Goal: Task Accomplishment & Management: Manage account settings

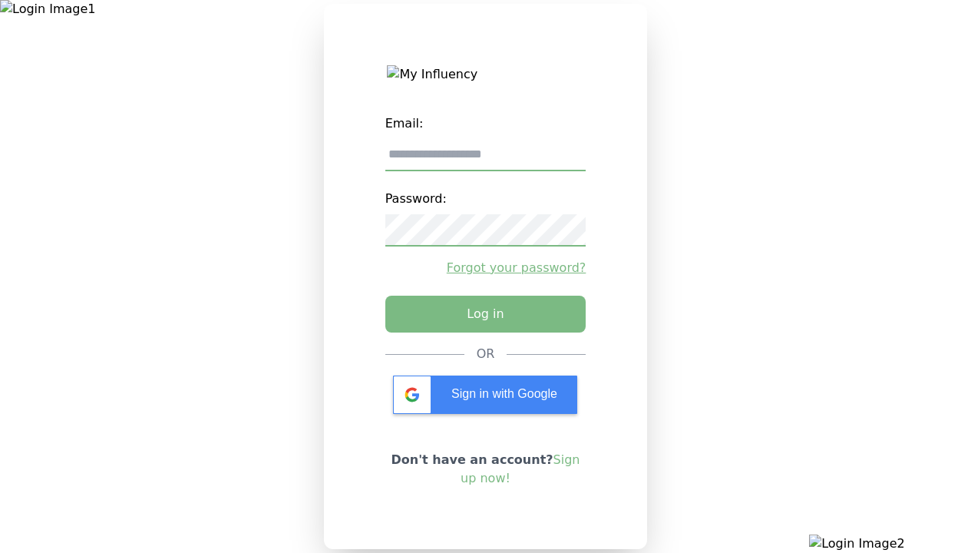
click at [485, 160] on input "email" at bounding box center [485, 155] width 201 height 32
type input "**********"
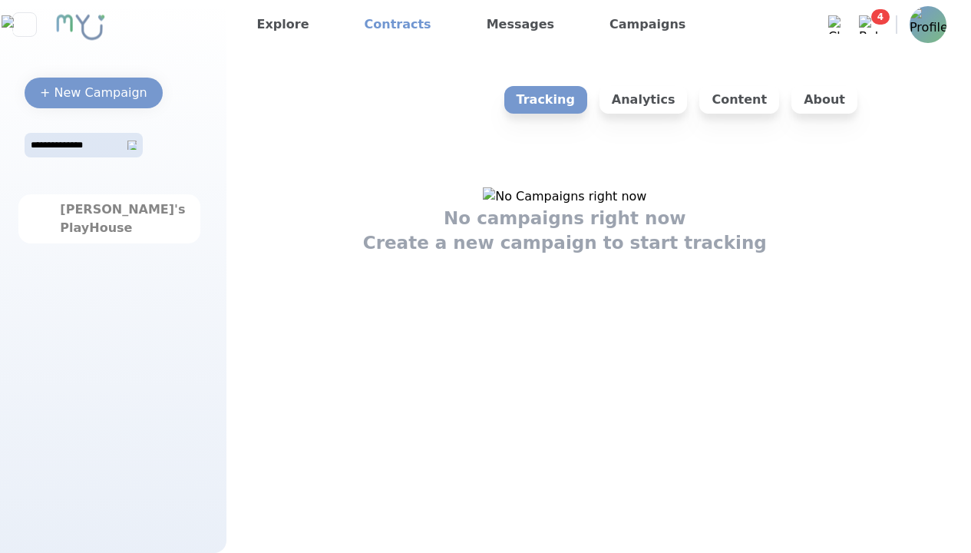
click at [386, 25] on link "Contracts" at bounding box center [397, 24] width 79 height 25
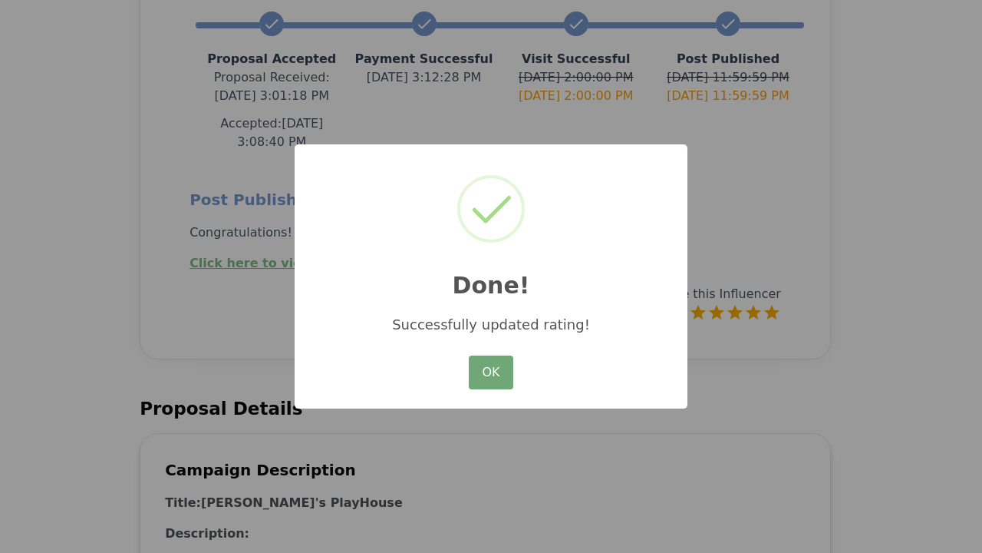
click at [491, 373] on button "OK" at bounding box center [491, 372] width 45 height 34
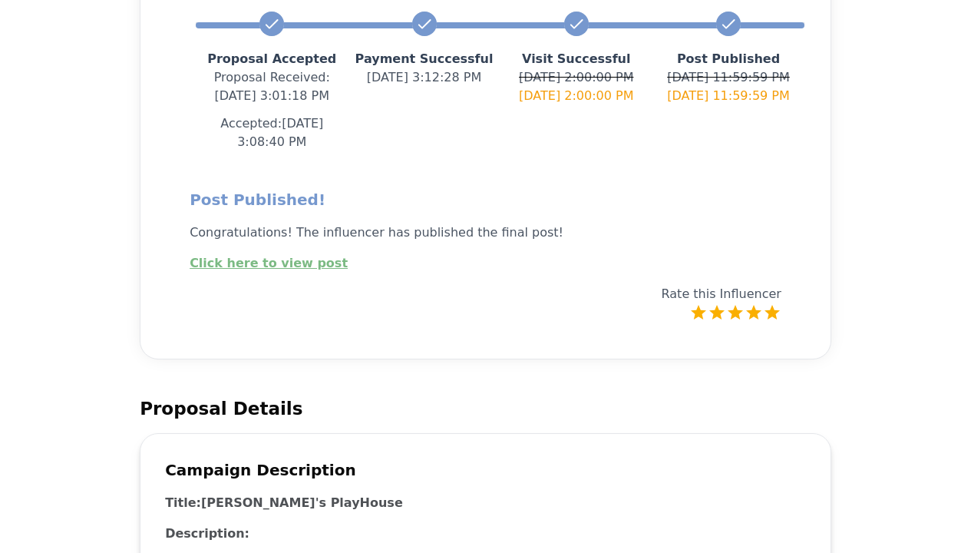
click at [258, 256] on link "Click here to view post" at bounding box center [269, 263] width 158 height 15
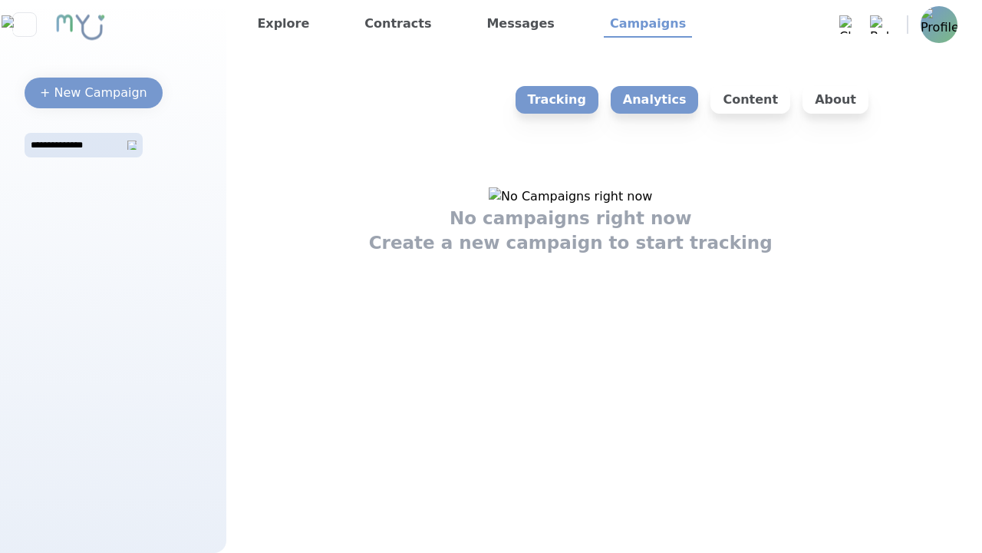
click at [668, 100] on p "Analytics" at bounding box center [655, 100] width 88 height 28
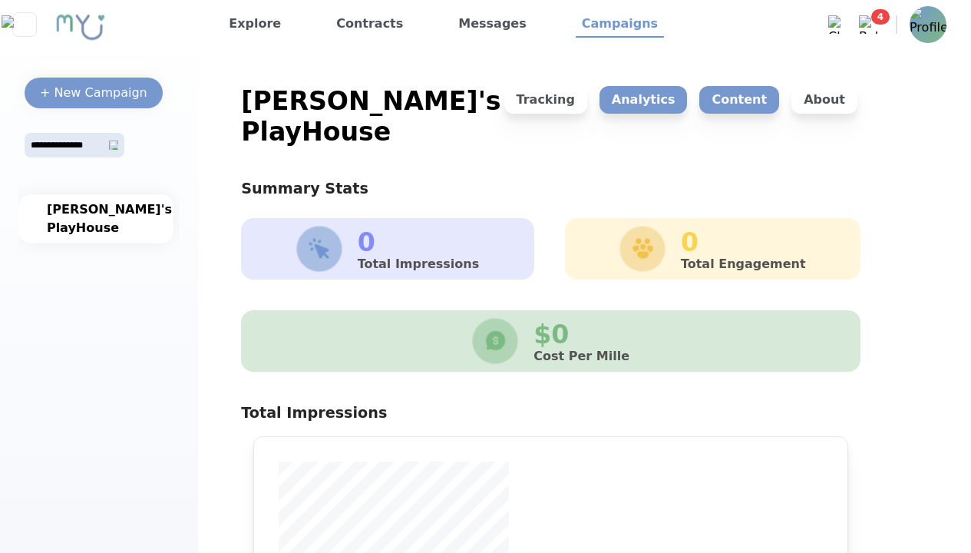
click at [746, 100] on p "Content" at bounding box center [739, 100] width 80 height 28
